Goal: Navigation & Orientation: Find specific page/section

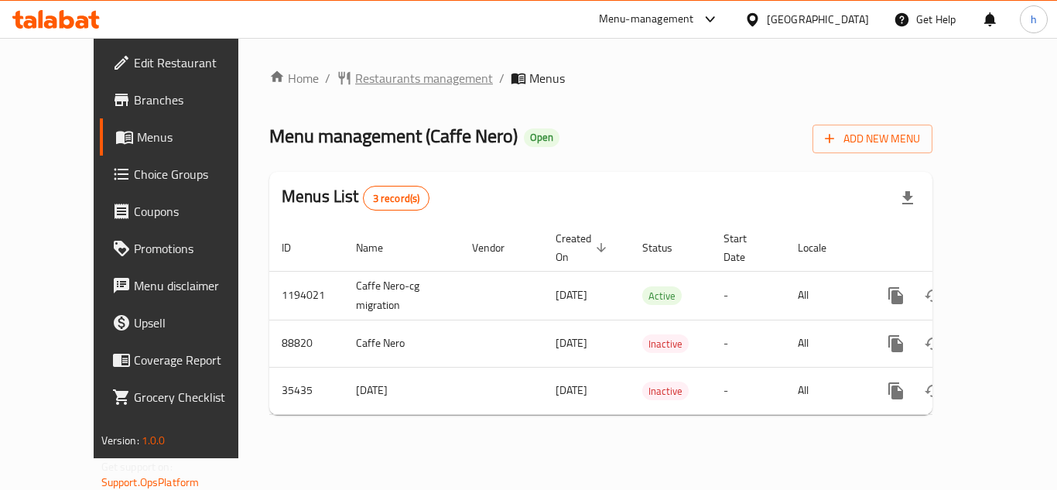
click at [355, 81] on span "Restaurants management" at bounding box center [424, 78] width 138 height 19
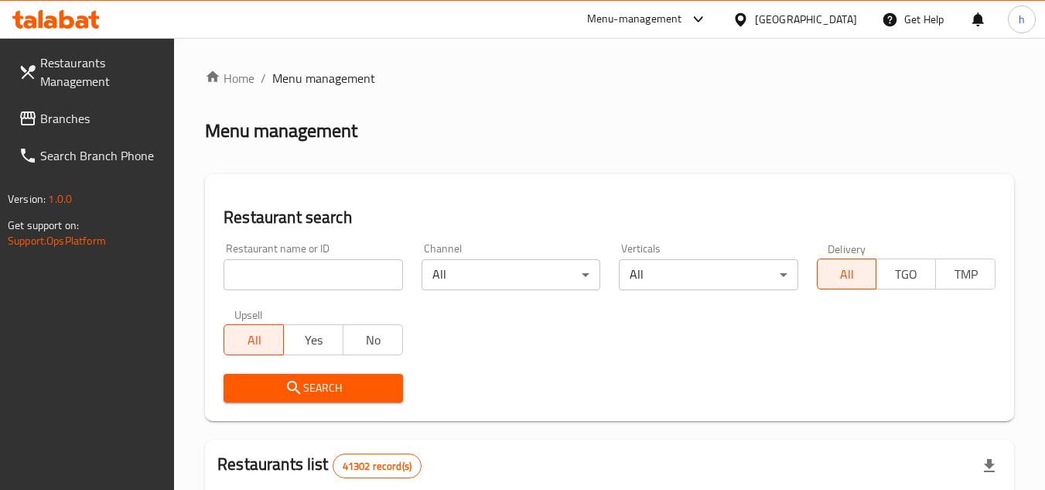
click at [54, 118] on span "Branches" at bounding box center [101, 118] width 122 height 19
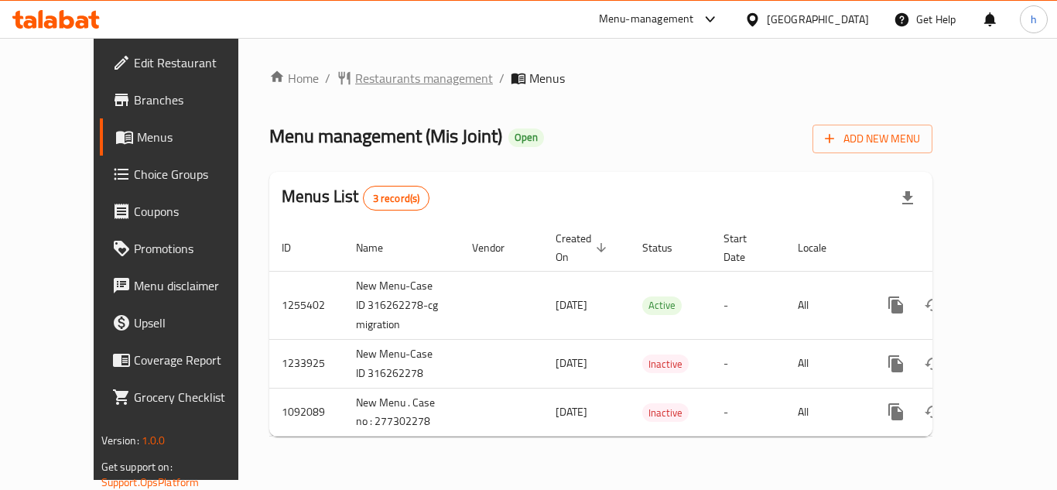
click at [399, 78] on span "Restaurants management" at bounding box center [424, 78] width 138 height 19
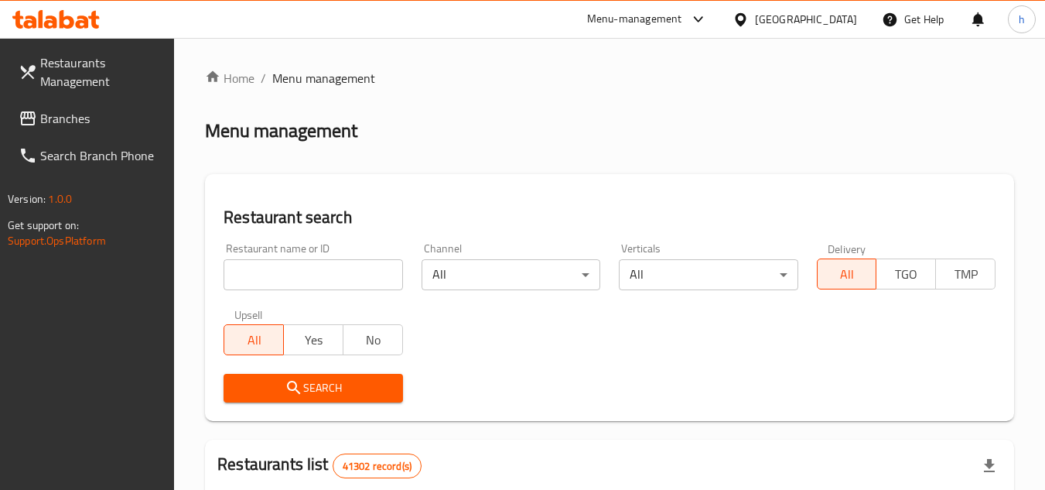
click at [92, 118] on span "Branches" at bounding box center [101, 118] width 122 height 19
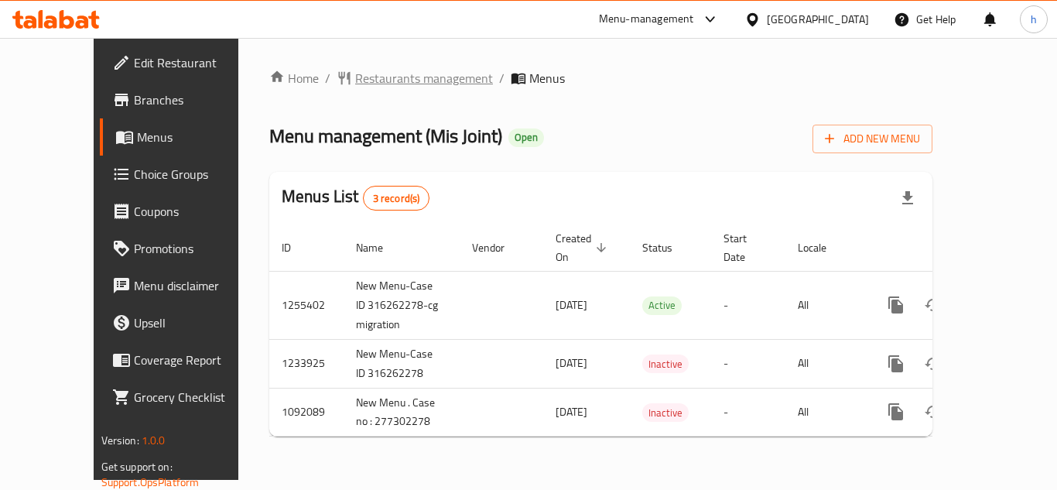
click at [355, 79] on span "Restaurants management" at bounding box center [424, 78] width 138 height 19
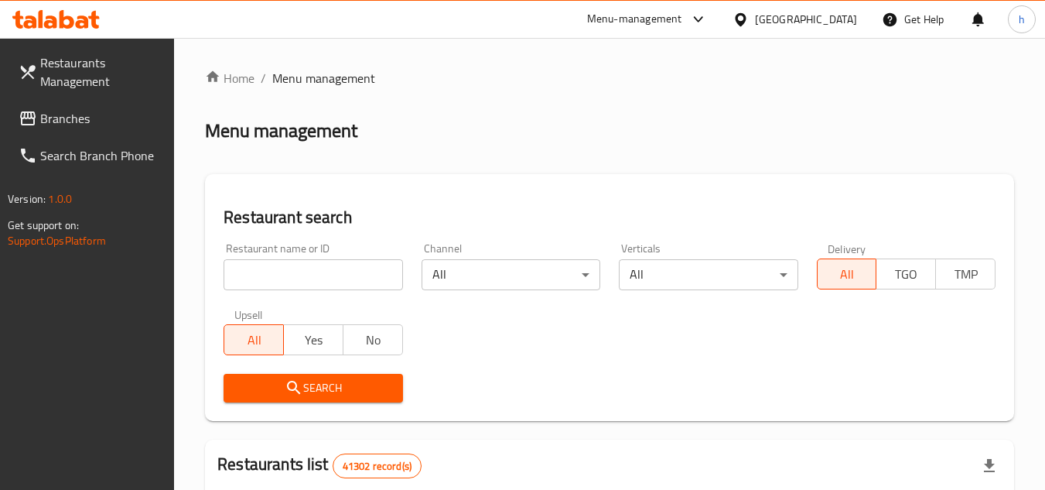
click at [150, 120] on span "Branches" at bounding box center [101, 118] width 122 height 19
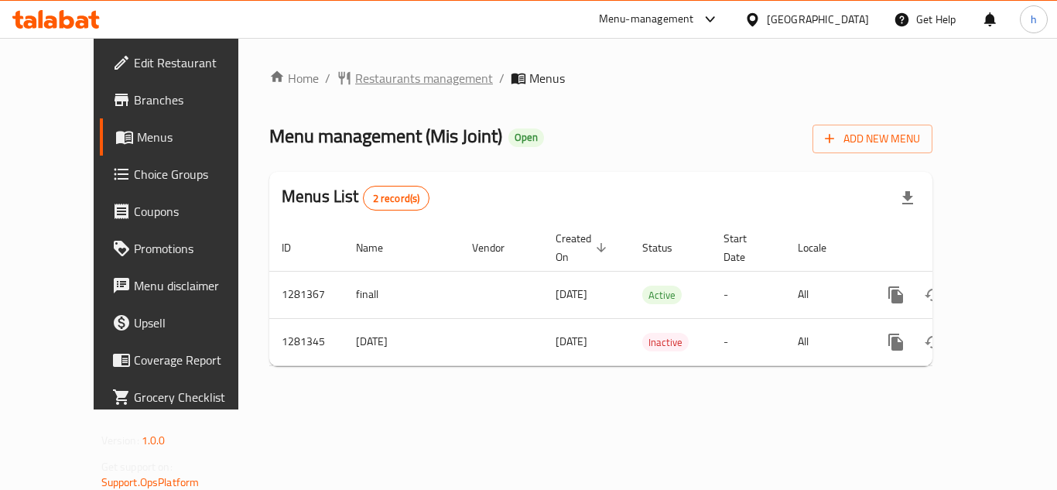
click at [403, 80] on span "Restaurants management" at bounding box center [424, 78] width 138 height 19
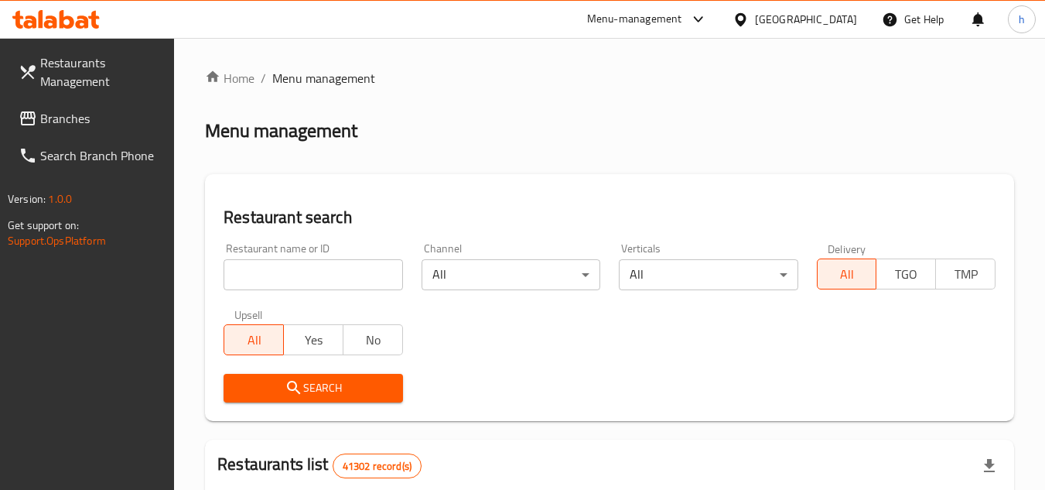
click at [100, 112] on span "Branches" at bounding box center [101, 118] width 122 height 19
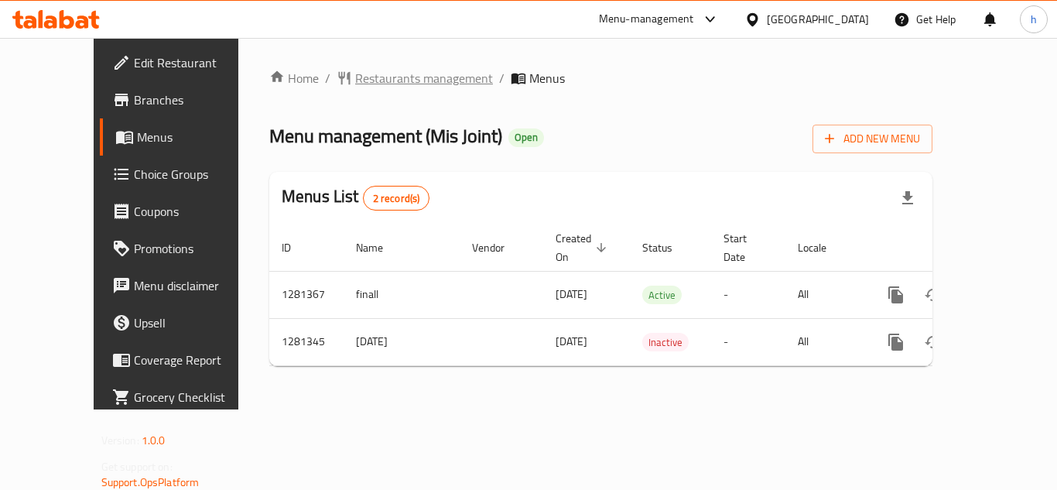
click at [355, 80] on span "Restaurants management" at bounding box center [424, 78] width 138 height 19
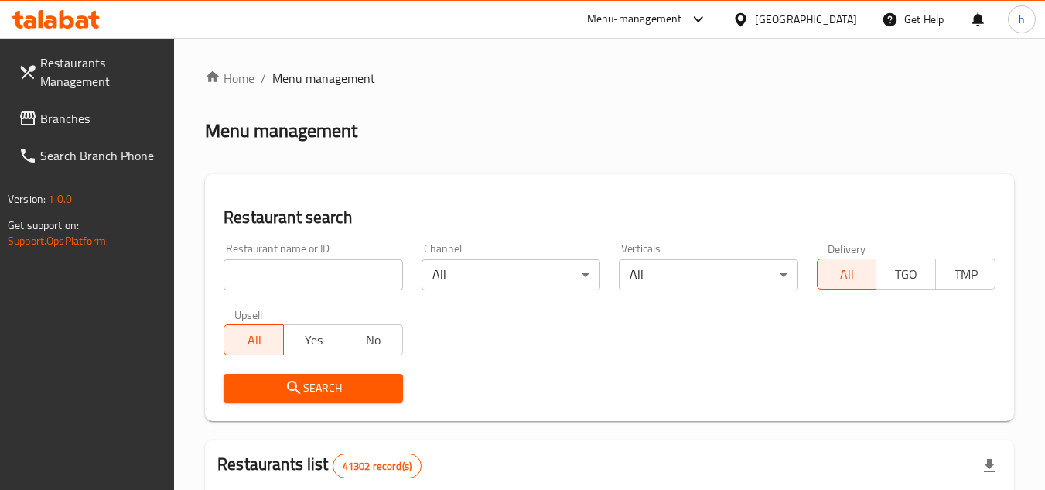
click at [111, 125] on span "Branches" at bounding box center [101, 118] width 122 height 19
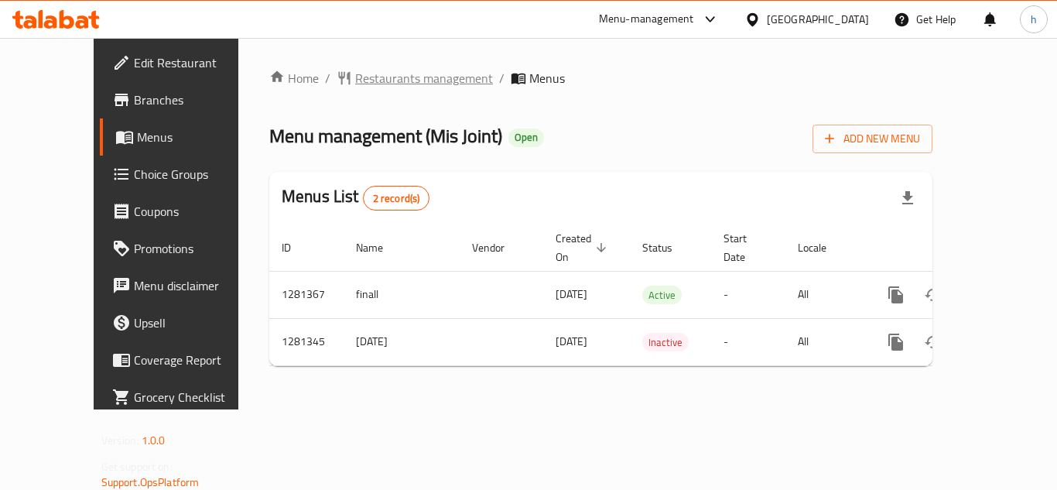
click at [367, 75] on span "Restaurants management" at bounding box center [424, 78] width 138 height 19
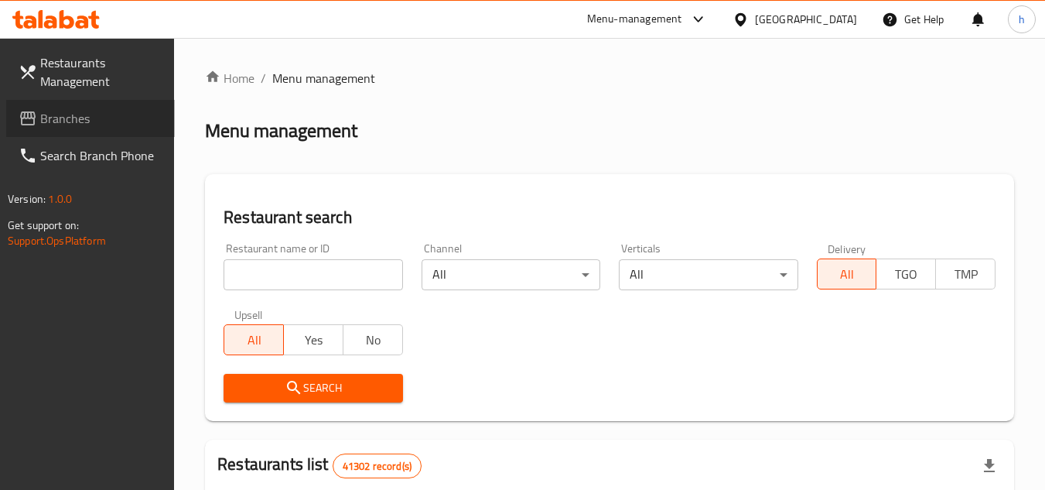
click at [133, 107] on link "Branches" at bounding box center [90, 118] width 169 height 37
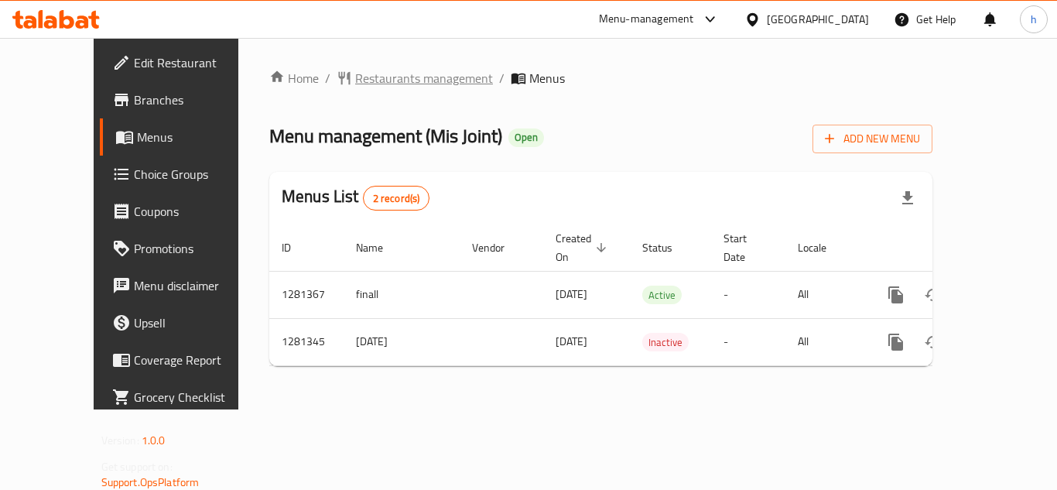
click at [379, 77] on span "Restaurants management" at bounding box center [424, 78] width 138 height 19
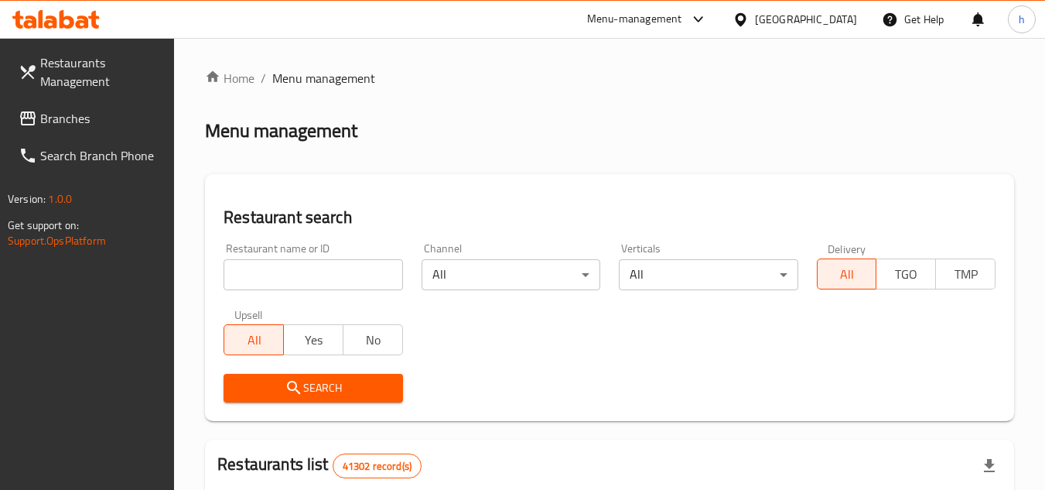
click at [89, 120] on span "Branches" at bounding box center [101, 118] width 122 height 19
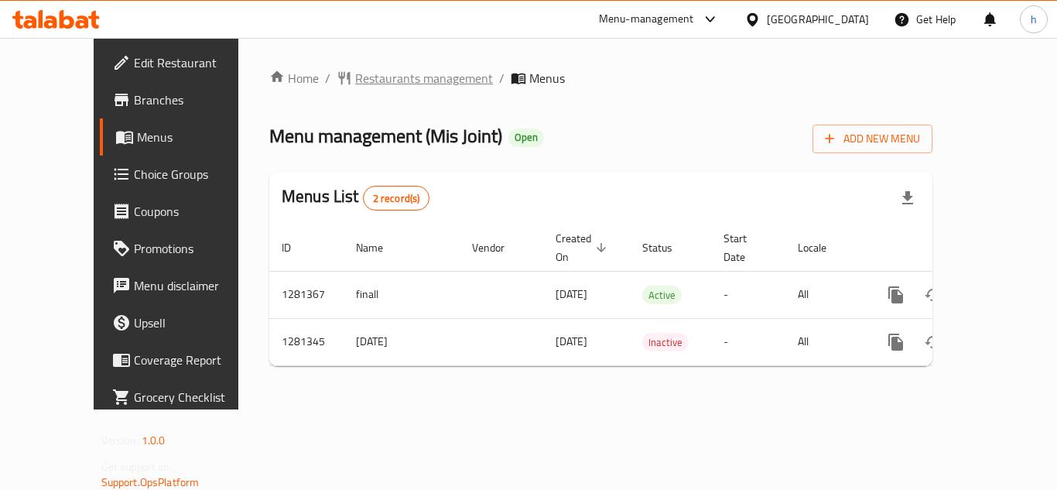
click at [379, 76] on span "Restaurants management" at bounding box center [424, 78] width 138 height 19
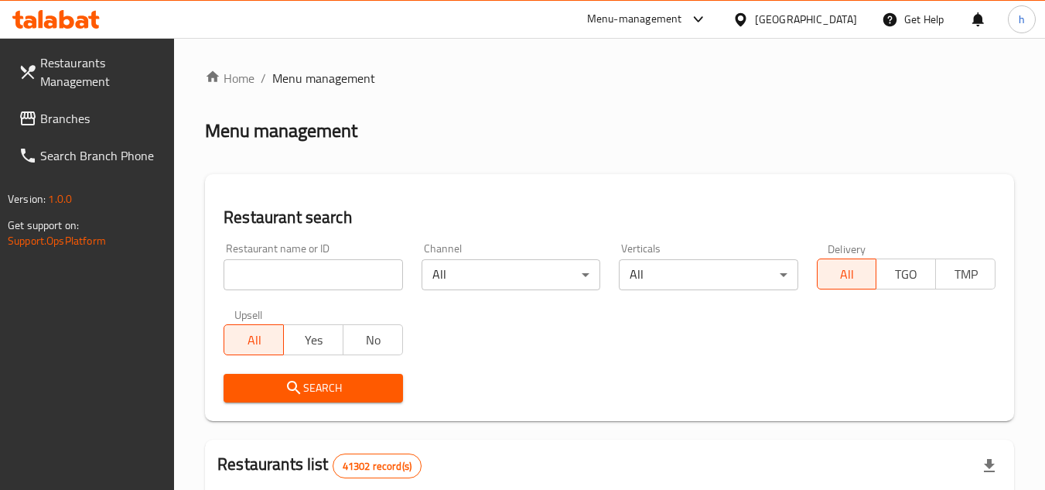
click at [114, 111] on span "Branches" at bounding box center [101, 118] width 122 height 19
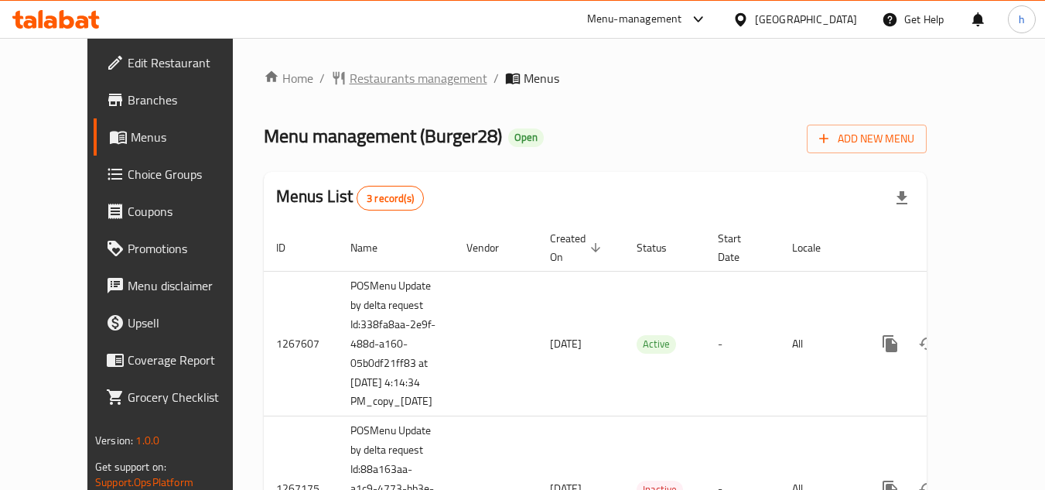
click at [350, 77] on span "Restaurants management" at bounding box center [419, 78] width 138 height 19
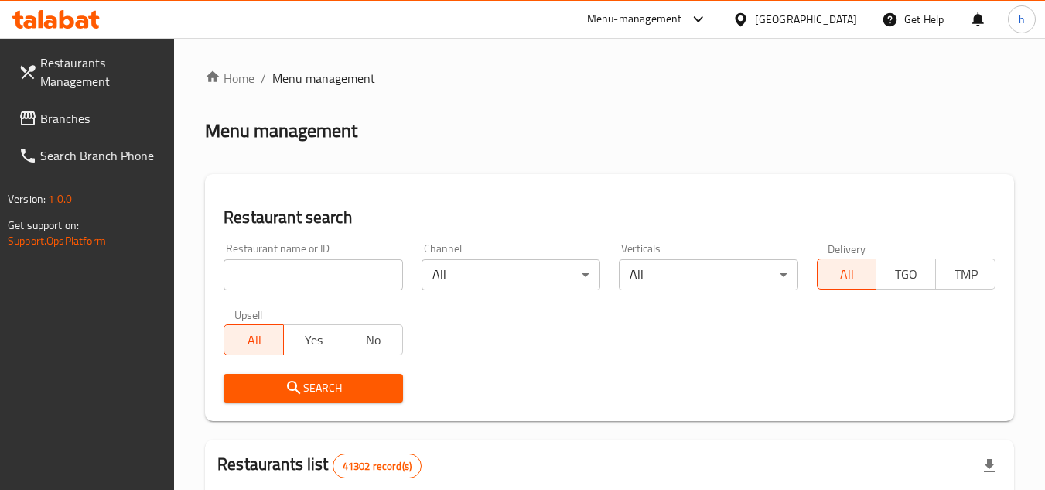
click at [311, 287] on input "search" at bounding box center [313, 274] width 179 height 31
paste input "673074"
type input "673074"
click button "Search" at bounding box center [313, 388] width 179 height 29
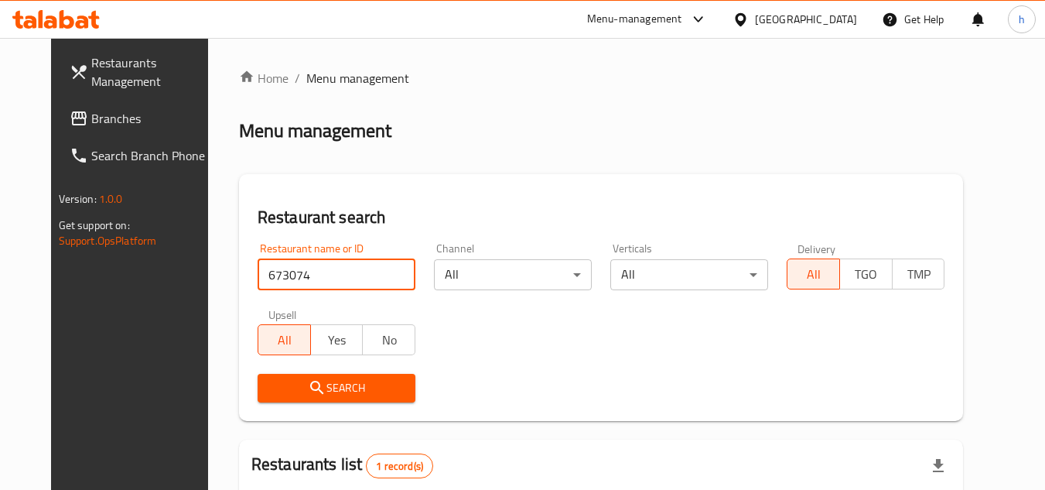
click at [121, 128] on link "Branches" at bounding box center [141, 118] width 169 height 37
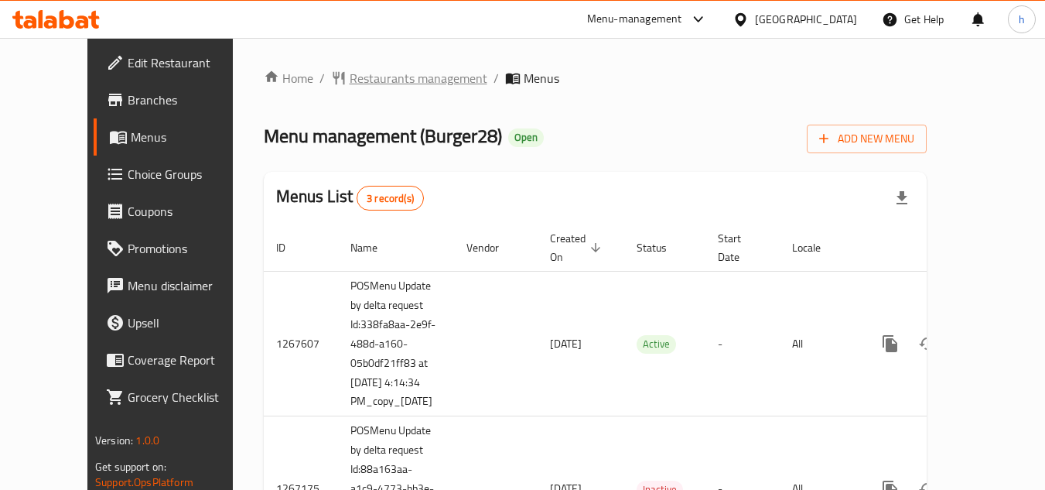
click at [370, 80] on span "Restaurants management" at bounding box center [419, 78] width 138 height 19
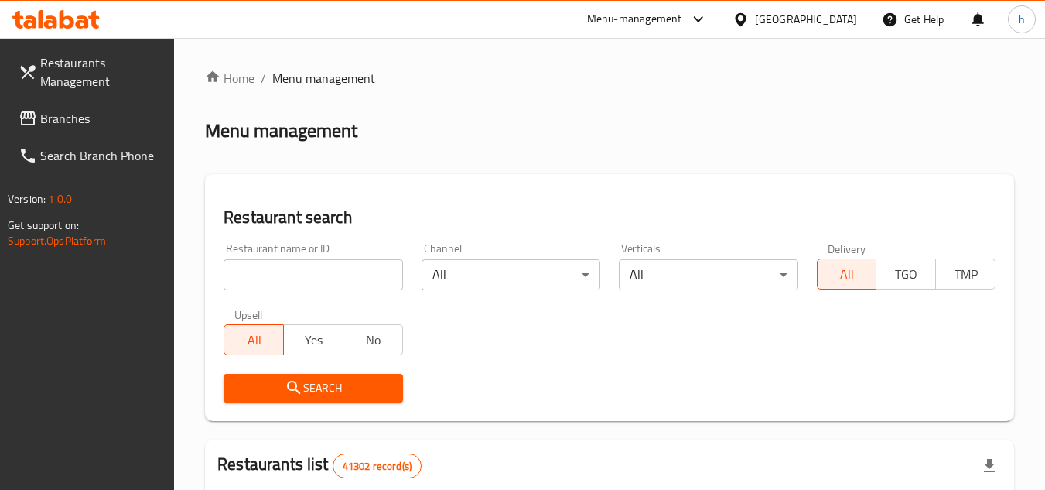
click at [323, 271] on input "search" at bounding box center [313, 274] width 179 height 31
paste input "673074"
type input "673074"
click button "Search" at bounding box center [313, 388] width 179 height 29
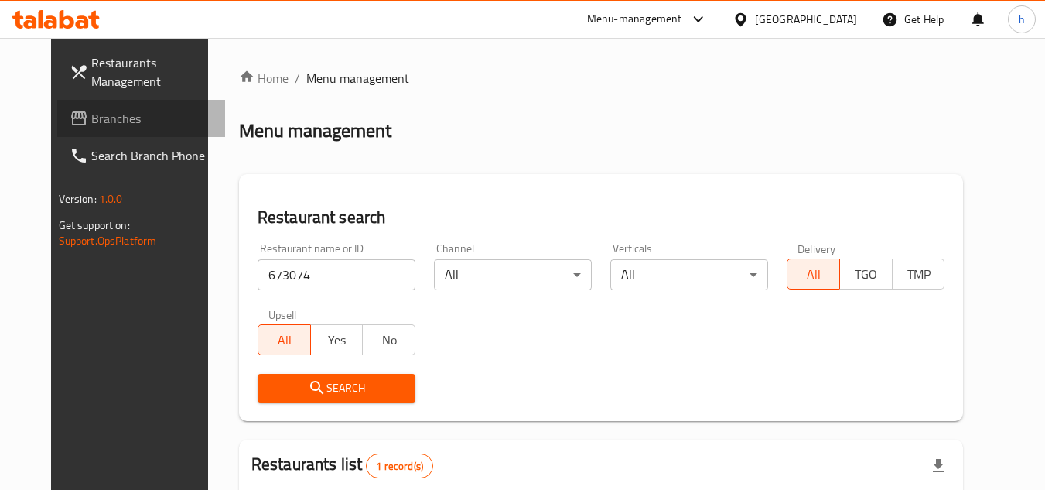
click at [91, 117] on span "Branches" at bounding box center [152, 118] width 122 height 19
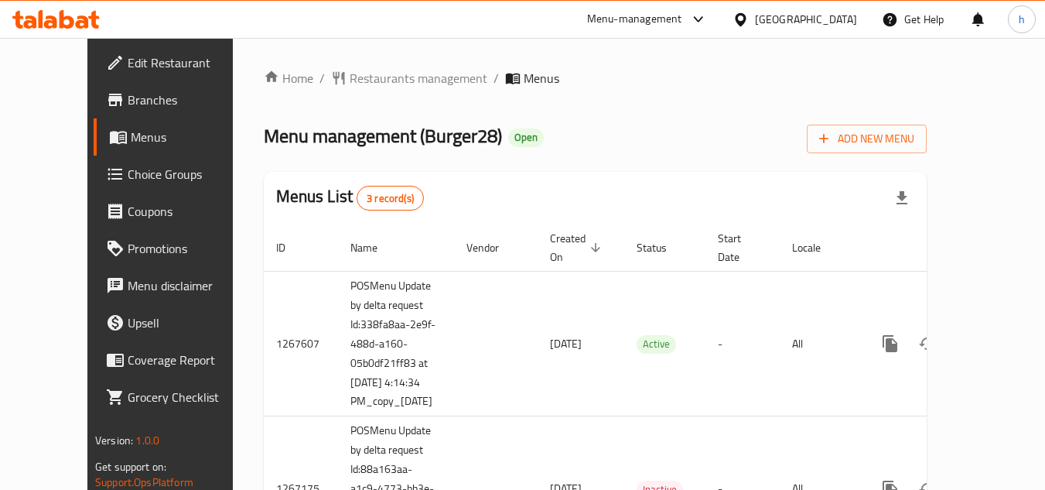
click at [416, 97] on div "Home / Restaurants management / Menus Menu management ( Burger28 ) Open Add New…" at bounding box center [595, 394] width 663 height 650
click at [350, 80] on span "Restaurants management" at bounding box center [419, 78] width 138 height 19
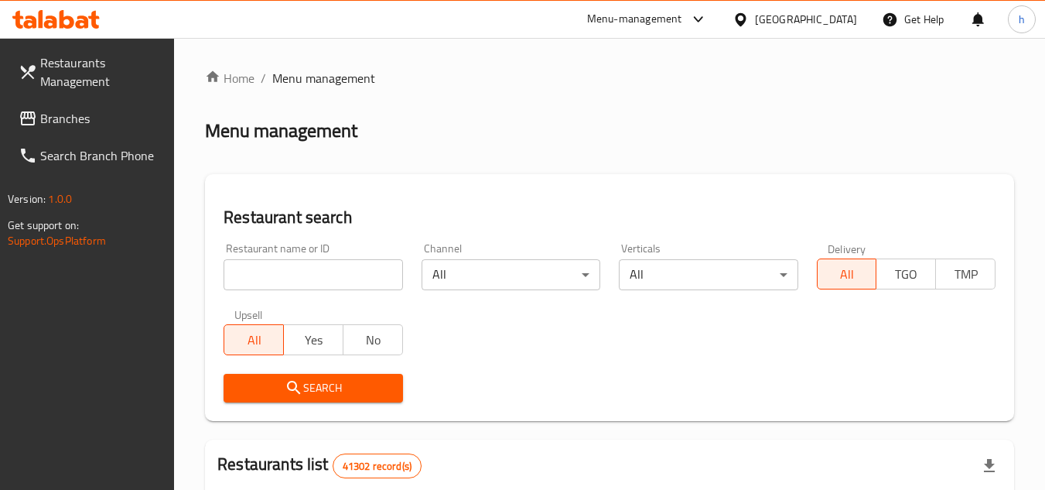
click at [92, 124] on span "Branches" at bounding box center [101, 118] width 122 height 19
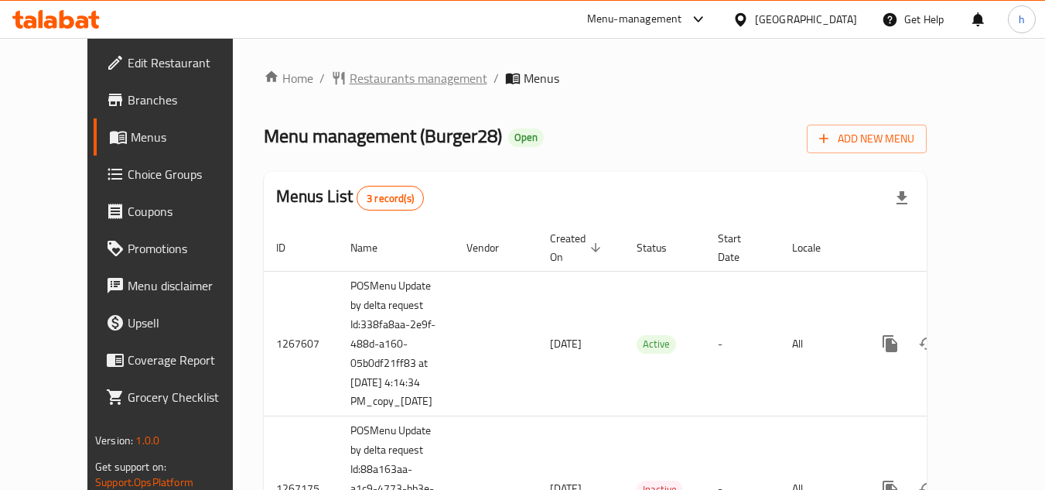
click at [350, 75] on span "Restaurants management" at bounding box center [419, 78] width 138 height 19
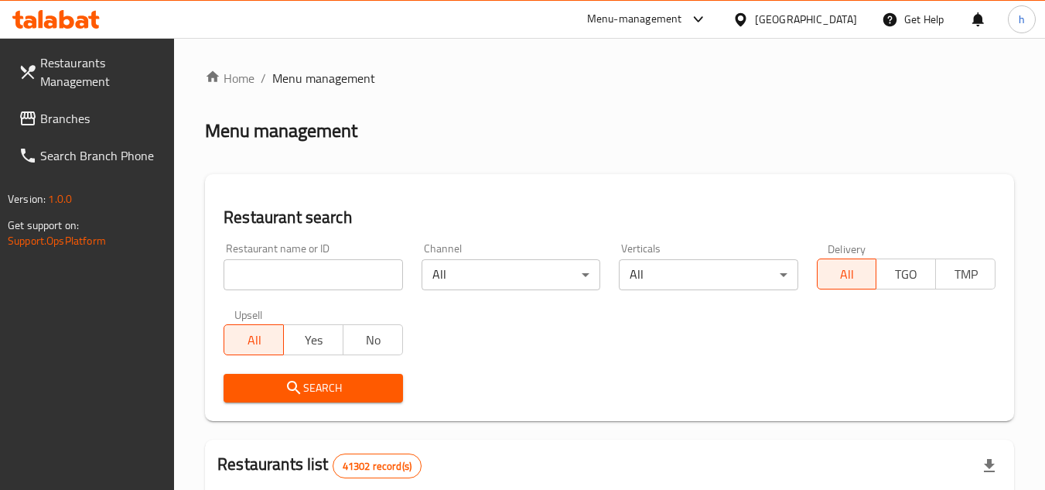
click at [307, 271] on input "search" at bounding box center [313, 274] width 179 height 31
paste input "673074"
type input "673074"
click button "Search" at bounding box center [313, 388] width 179 height 29
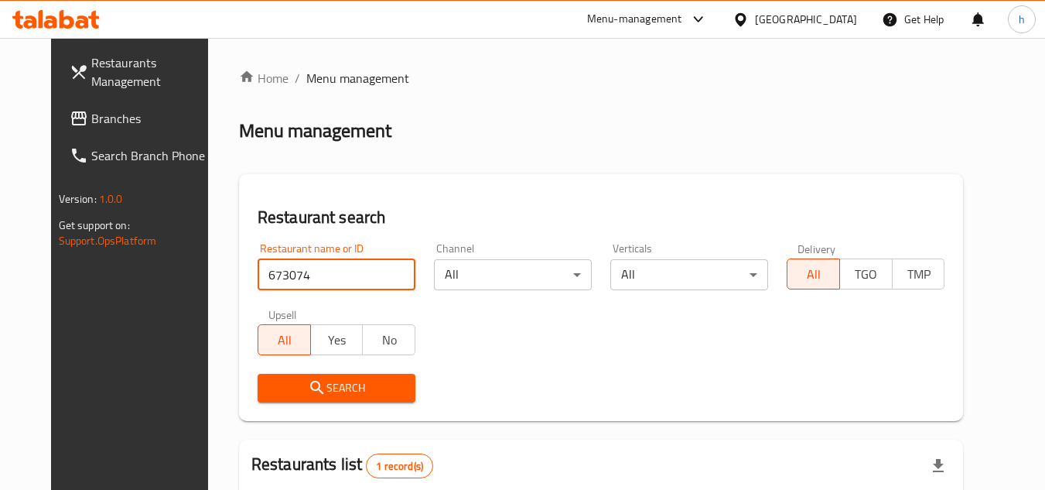
click at [208, 241] on div "Home / Menu management Menu management Restaurant search Restaurant name or ID …" at bounding box center [601, 364] width 787 height 652
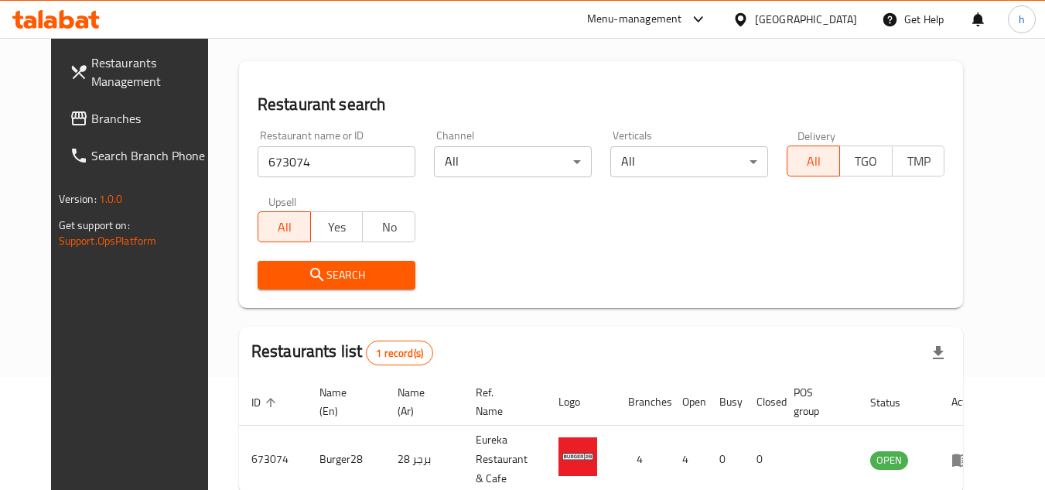
scroll to position [46, 0]
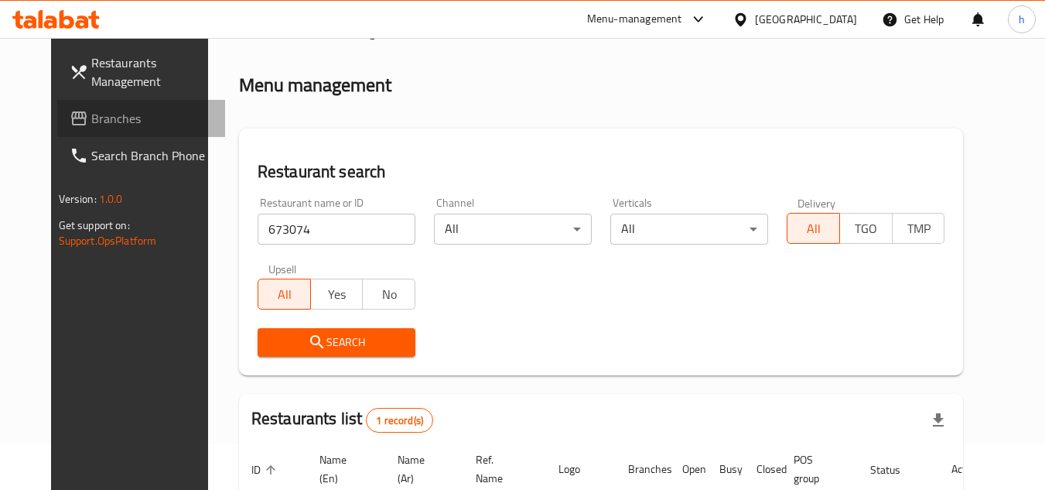
click at [108, 128] on link "Branches" at bounding box center [141, 118] width 169 height 37
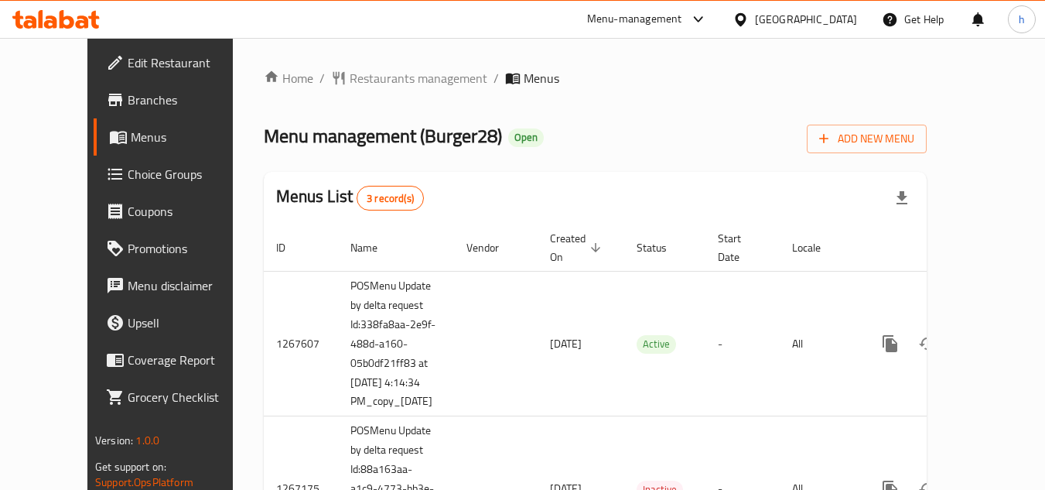
click at [545, 50] on div "Home / Restaurants management / Menus Menu management ( Burger28 ) Open Add New…" at bounding box center [595, 394] width 725 height 712
click at [367, 82] on span "Restaurants management" at bounding box center [419, 78] width 138 height 19
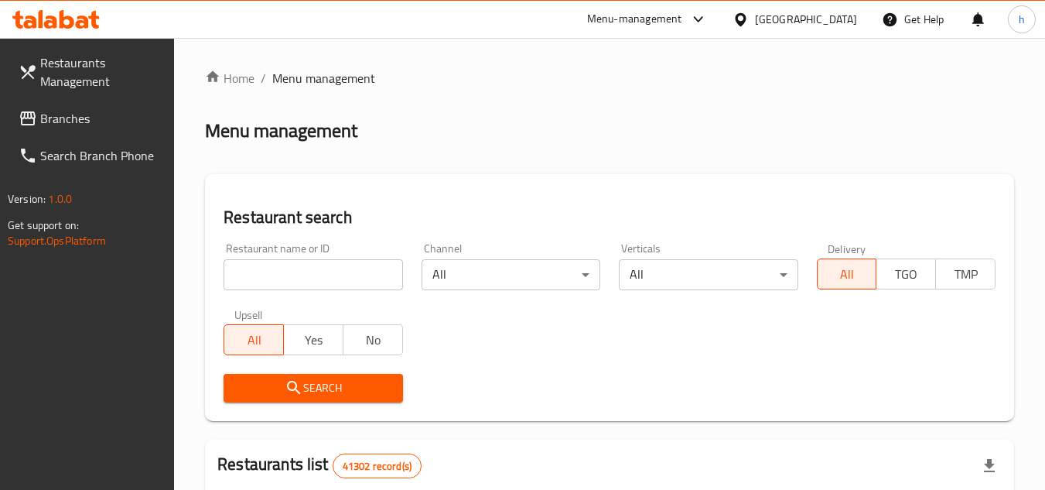
click at [48, 118] on span "Branches" at bounding box center [101, 118] width 122 height 19
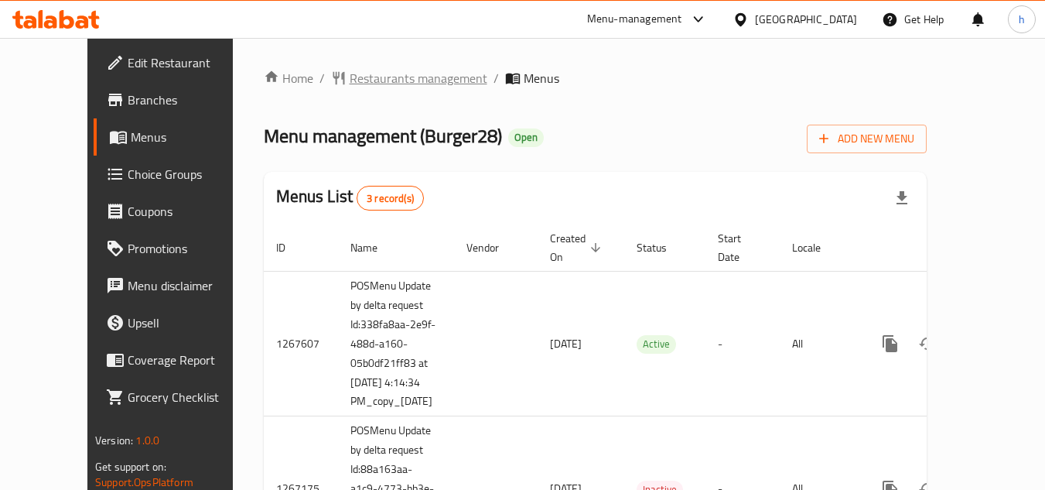
click at [354, 79] on span "Restaurants management" at bounding box center [419, 78] width 138 height 19
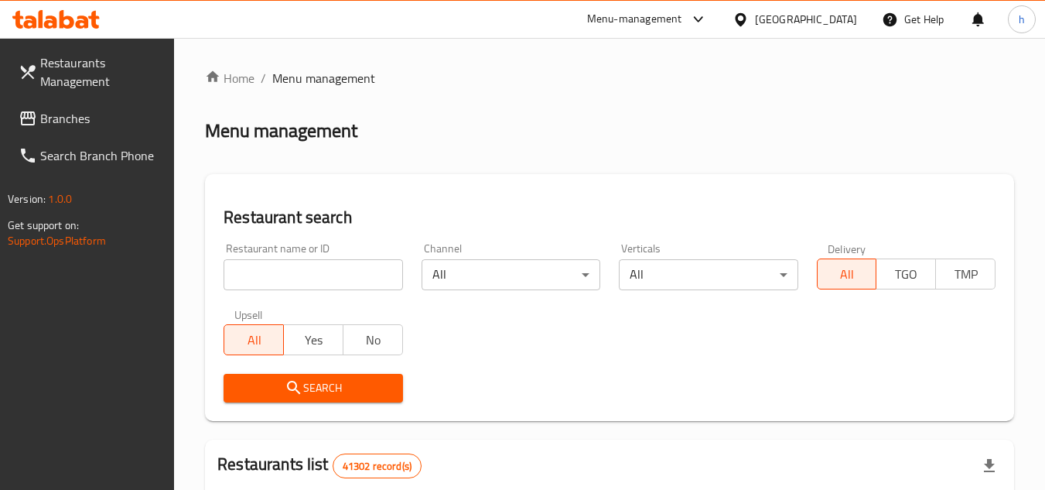
click at [89, 118] on span "Branches" at bounding box center [101, 118] width 122 height 19
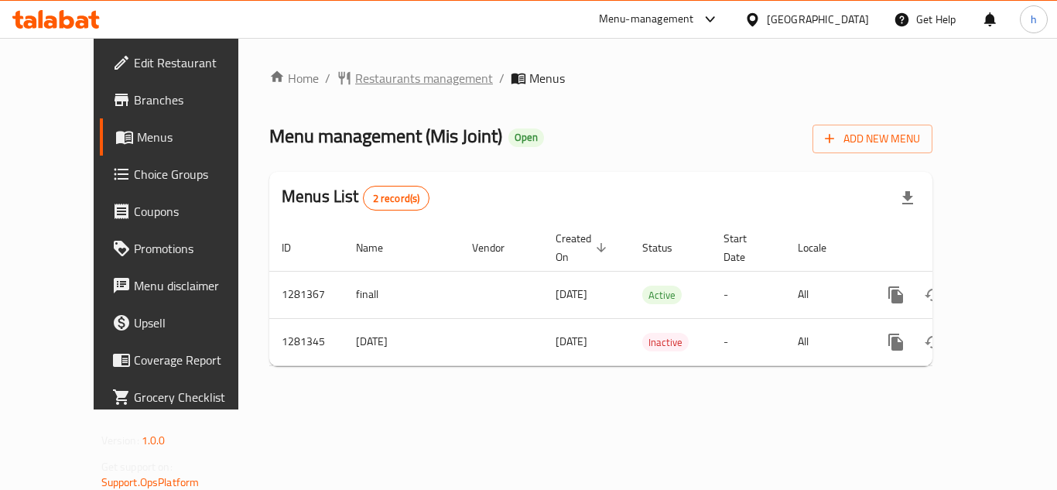
click at [355, 86] on span "Restaurants management" at bounding box center [424, 78] width 138 height 19
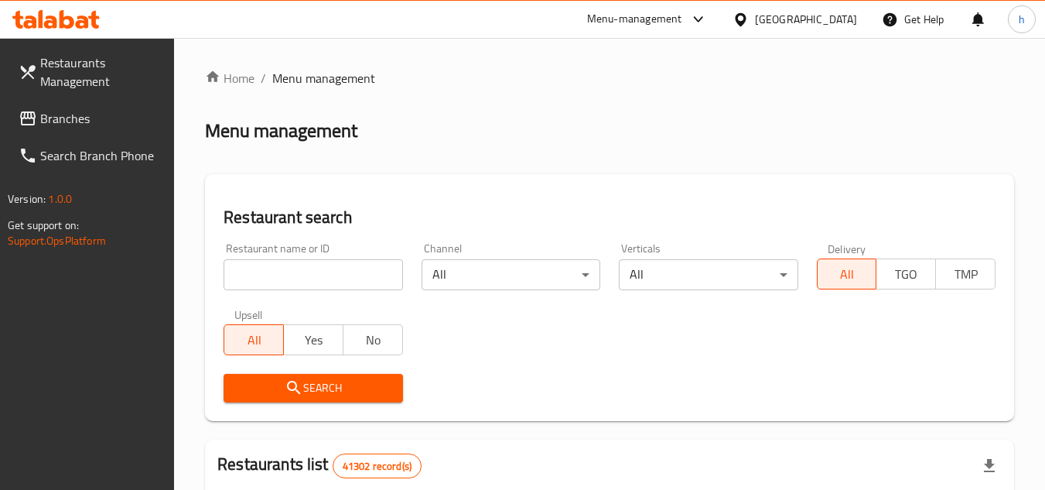
drag, startPoint x: 86, startPoint y: 123, endPoint x: 9, endPoint y: 126, distance: 76.6
click at [86, 123] on span "Branches" at bounding box center [101, 118] width 122 height 19
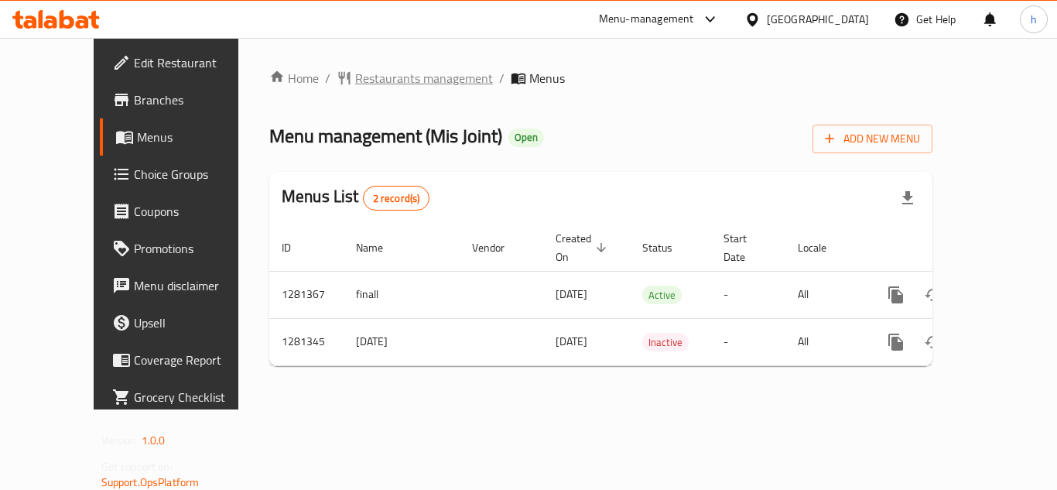
click at [355, 80] on span "Restaurants management" at bounding box center [424, 78] width 138 height 19
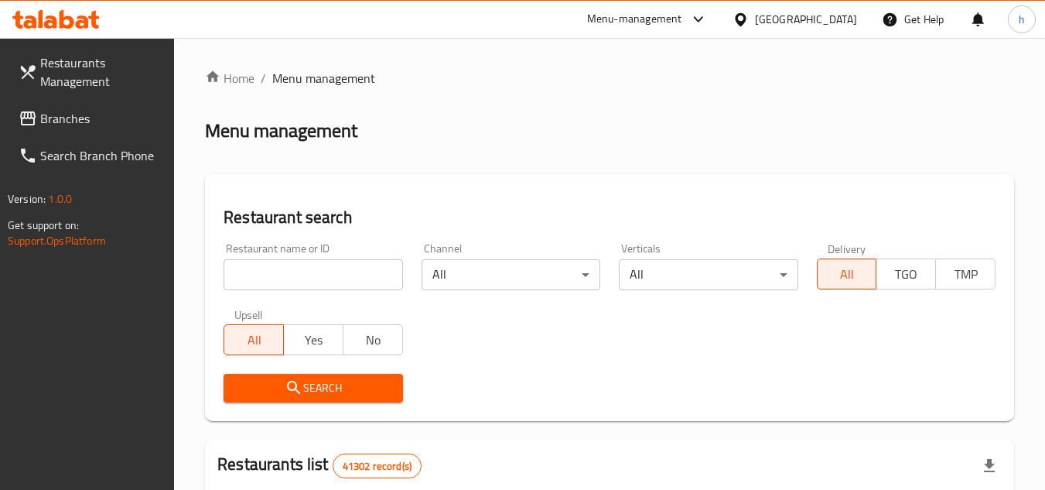
click at [84, 118] on span "Branches" at bounding box center [101, 118] width 122 height 19
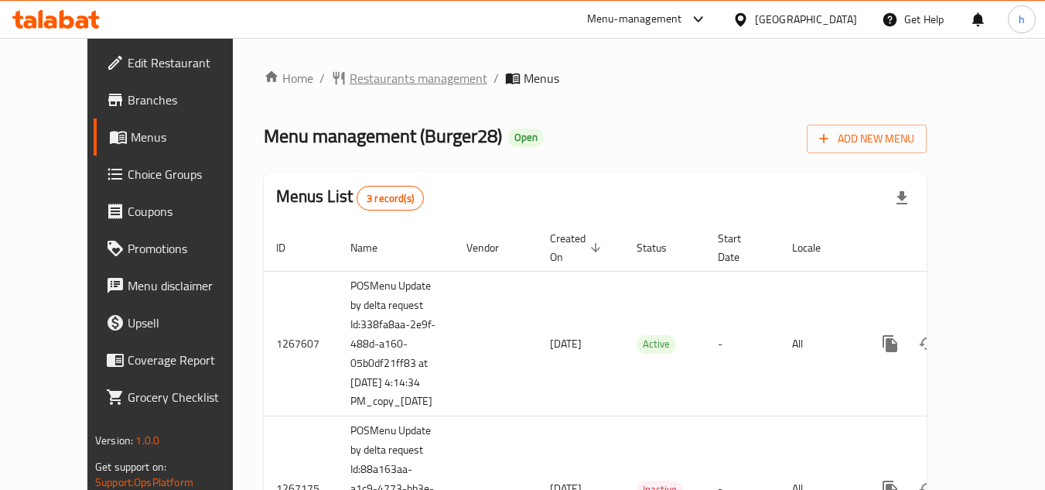
click at [353, 76] on span "Restaurants management" at bounding box center [419, 78] width 138 height 19
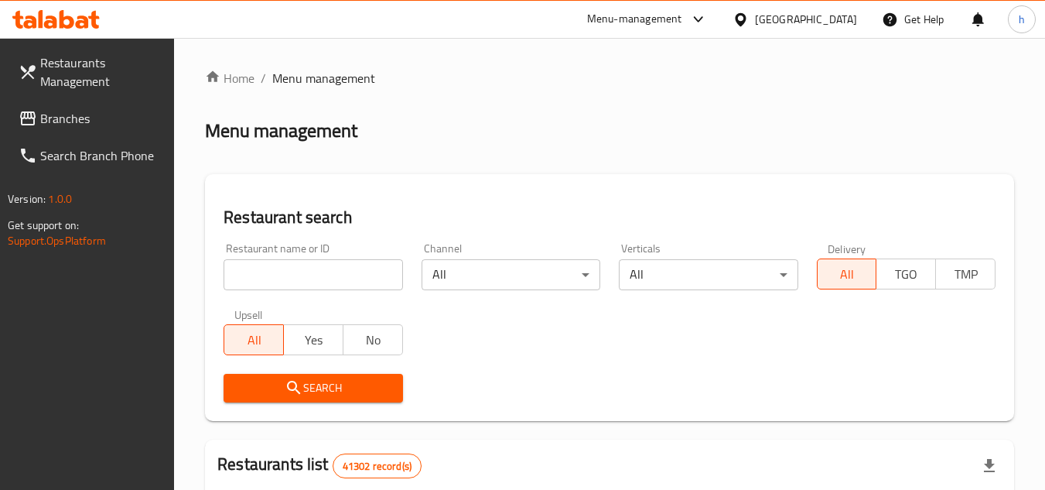
click at [331, 278] on input "search" at bounding box center [313, 274] width 179 height 31
paste input "673074"
type input "673074"
click button "Search" at bounding box center [313, 388] width 179 height 29
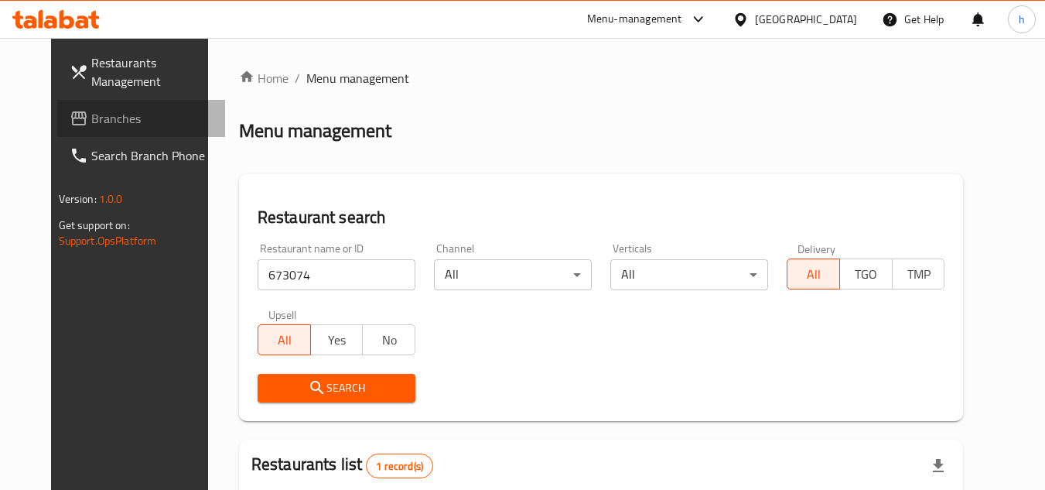
click at [97, 112] on span "Branches" at bounding box center [152, 118] width 122 height 19
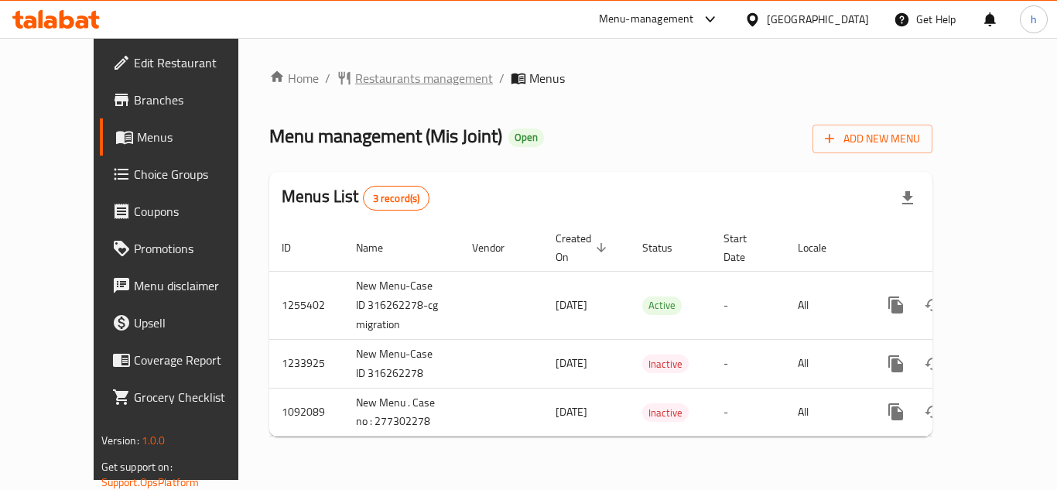
click at [373, 82] on span "Restaurants management" at bounding box center [424, 78] width 138 height 19
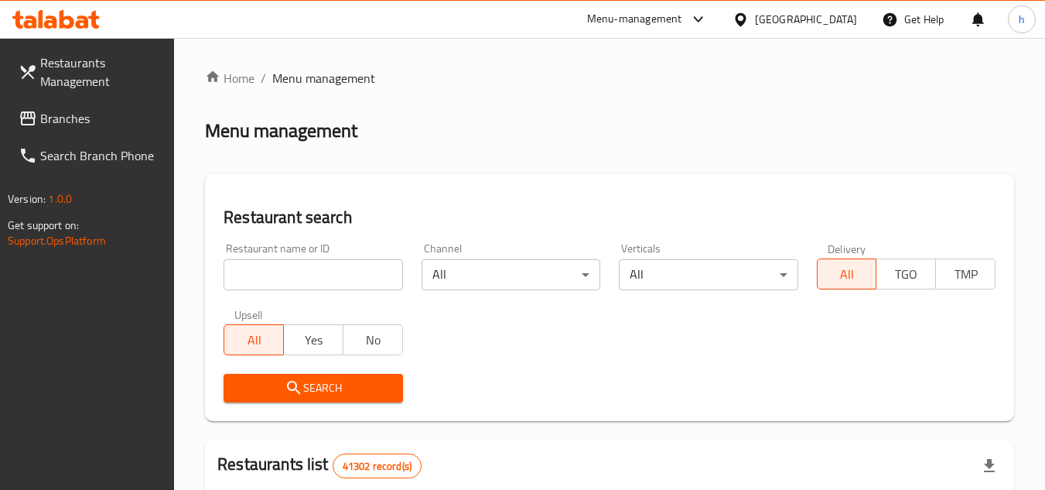
click at [71, 114] on span "Branches" at bounding box center [101, 118] width 122 height 19
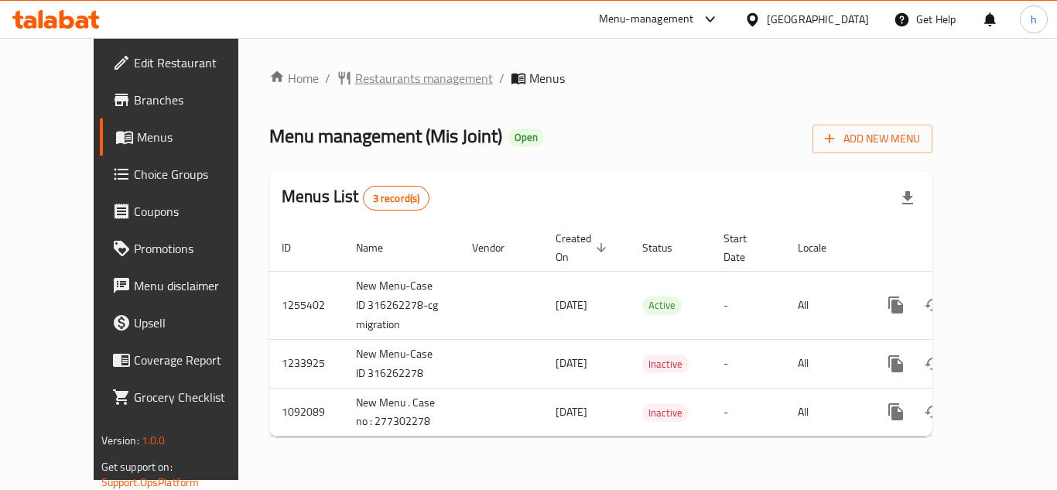
click at [377, 81] on span "Restaurants management" at bounding box center [424, 78] width 138 height 19
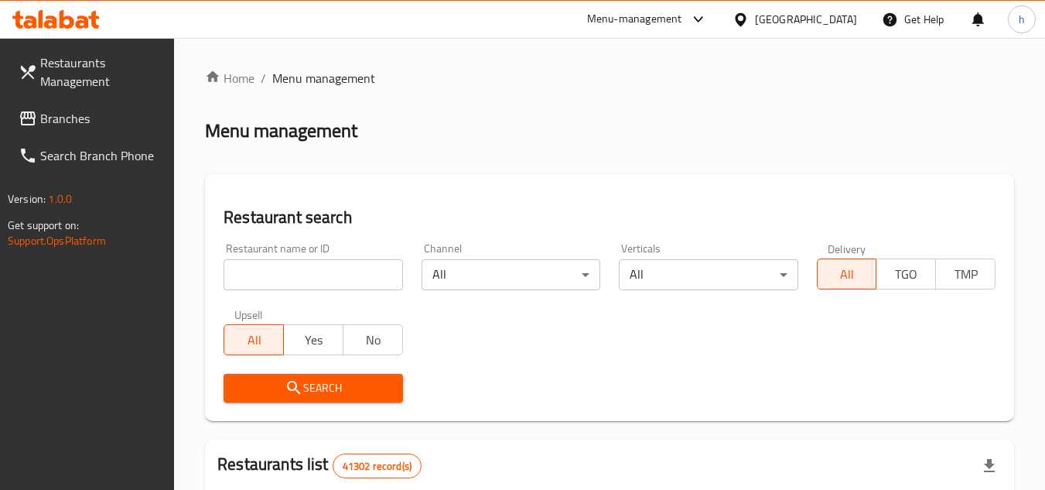
click at [827, 27] on div "[GEOGRAPHIC_DATA]" at bounding box center [806, 19] width 102 height 17
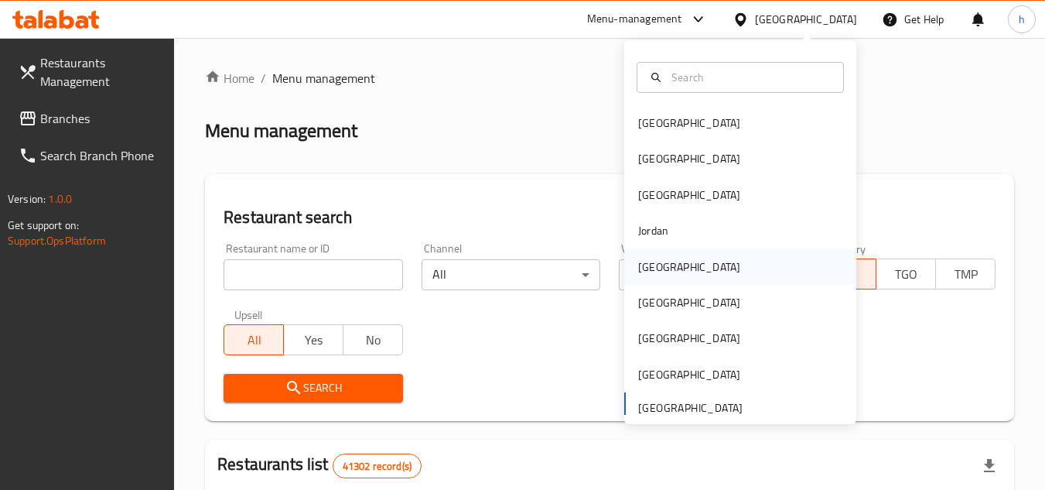
click at [651, 263] on div "[GEOGRAPHIC_DATA]" at bounding box center [689, 266] width 102 height 17
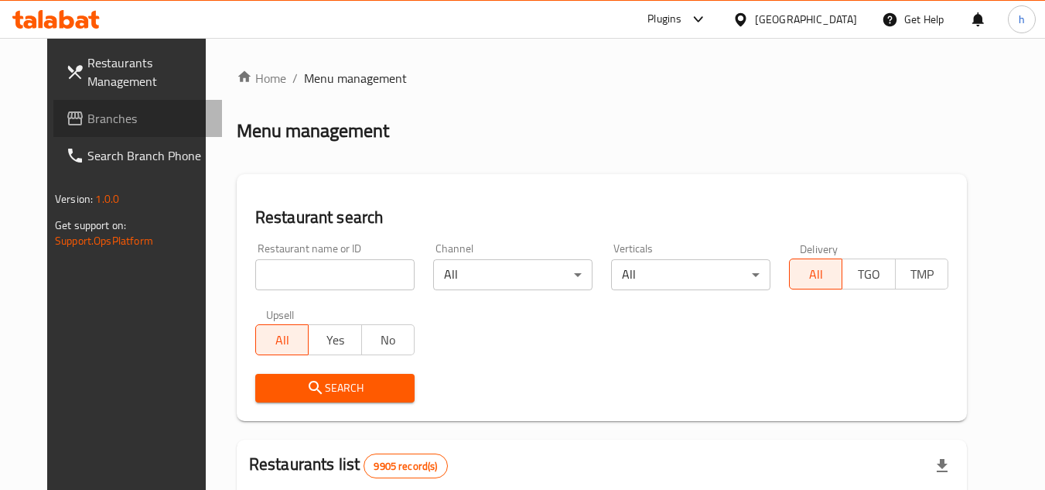
click at [121, 125] on span "Branches" at bounding box center [148, 118] width 122 height 19
